Goal: Task Accomplishment & Management: Use online tool/utility

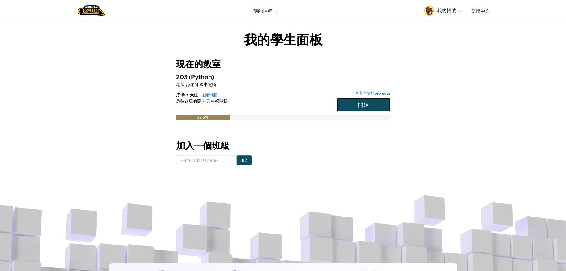
click at [370, 103] on button "開始" at bounding box center [364, 105] width 54 height 14
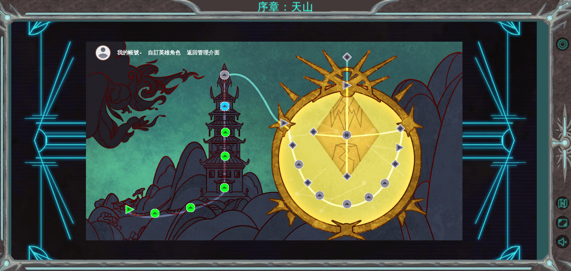
click at [221, 106] on img at bounding box center [224, 106] width 9 height 9
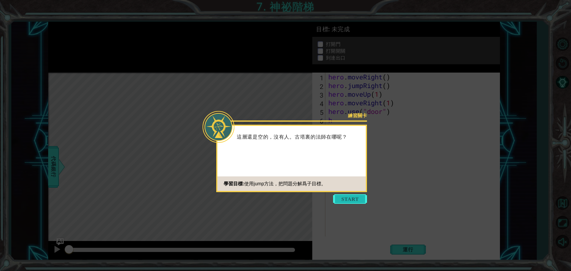
click at [345, 198] on button "Start" at bounding box center [350, 199] width 34 height 10
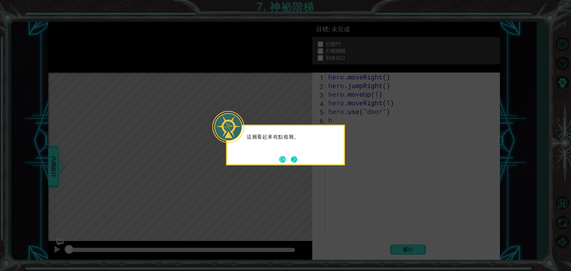
click at [290, 155] on footer at bounding box center [288, 159] width 18 height 9
click at [293, 156] on button "Next" at bounding box center [294, 160] width 10 height 10
